Goal: Information Seeking & Learning: Learn about a topic

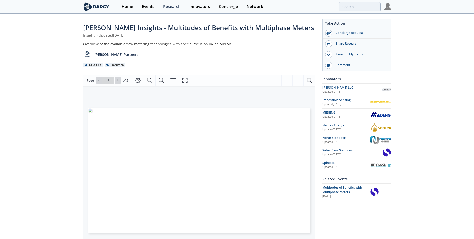
click at [101, 3] on img at bounding box center [96, 6] width 27 height 9
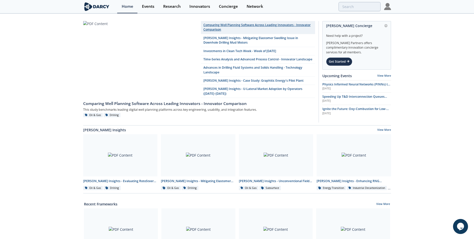
click at [232, 27] on link "Comparing Well Planning Software Across Leading Innovators - Innovator Comparis…" at bounding box center [258, 27] width 114 height 13
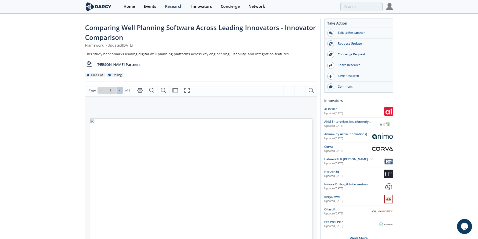
click at [119, 90] on icon at bounding box center [119, 90] width 3 height 3
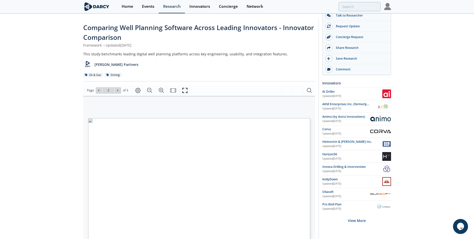
scroll to position [25, 0]
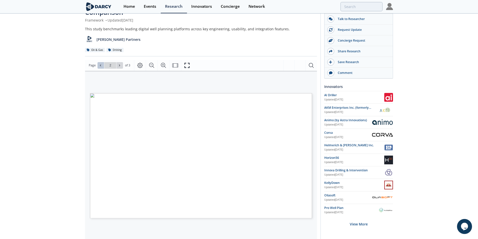
click at [98, 66] on button at bounding box center [101, 65] width 7 height 7
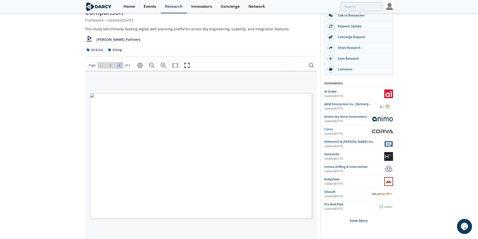
click at [122, 64] on button at bounding box center [120, 65] width 7 height 7
type input "2"
